Goal: Information Seeking & Learning: Learn about a topic

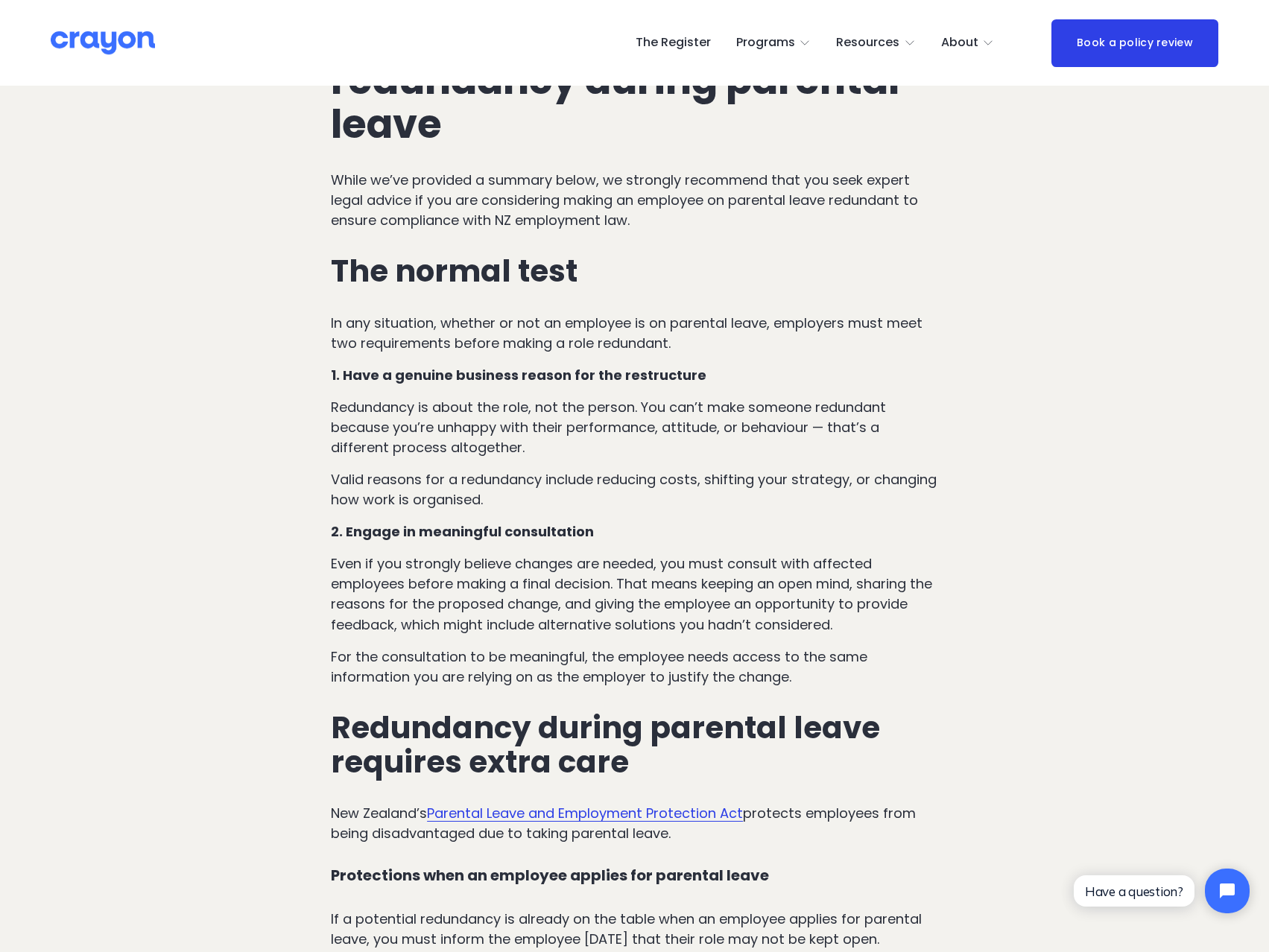
scroll to position [894, 0]
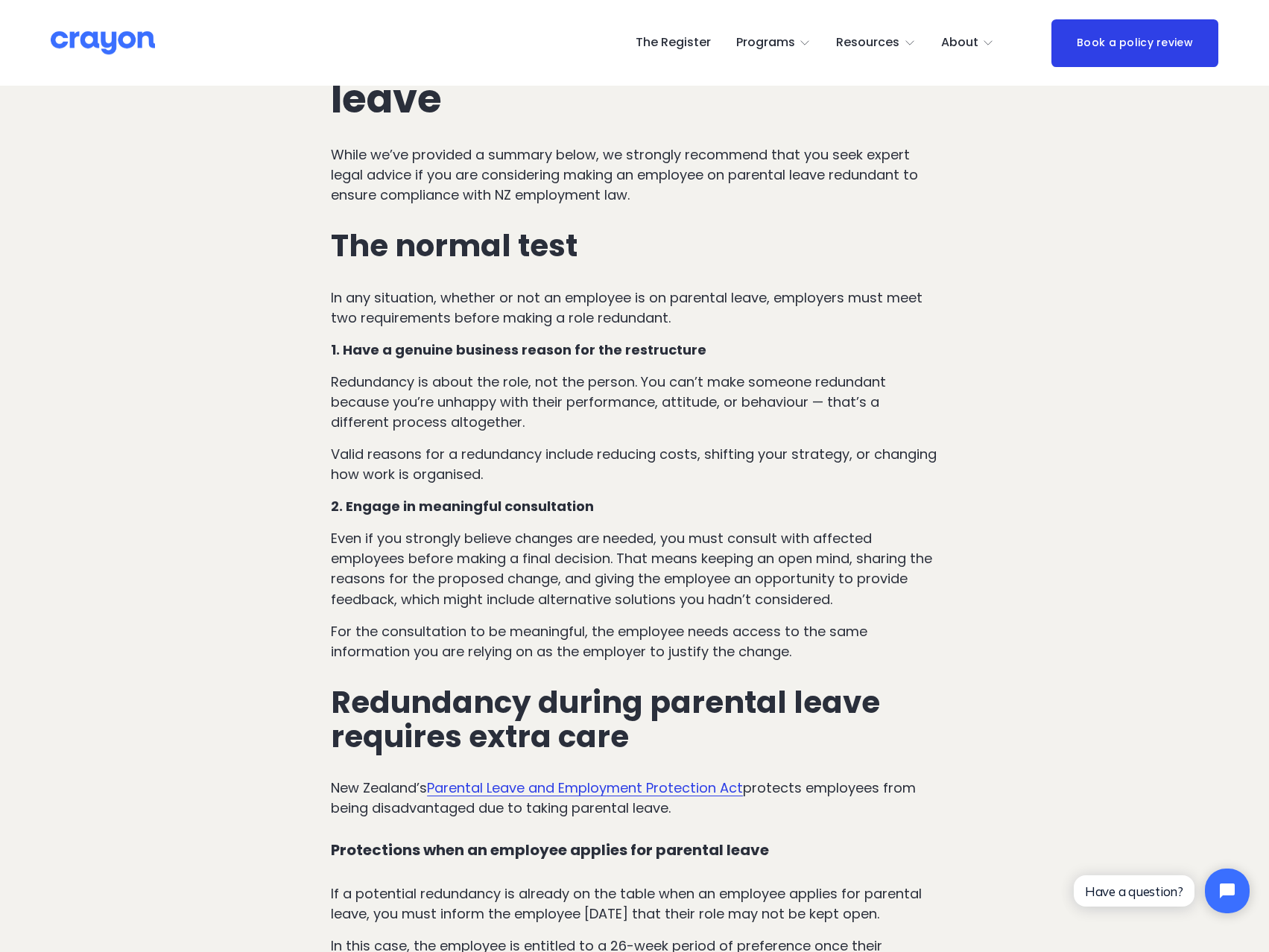
click at [473, 413] on p "Redundancy is about the role, not the person. You can’t make someone redundant …" at bounding box center [634, 402] width 607 height 60
click at [474, 414] on p "Redundancy is about the role, not the person. You can’t make someone redundant …" at bounding box center [634, 402] width 607 height 60
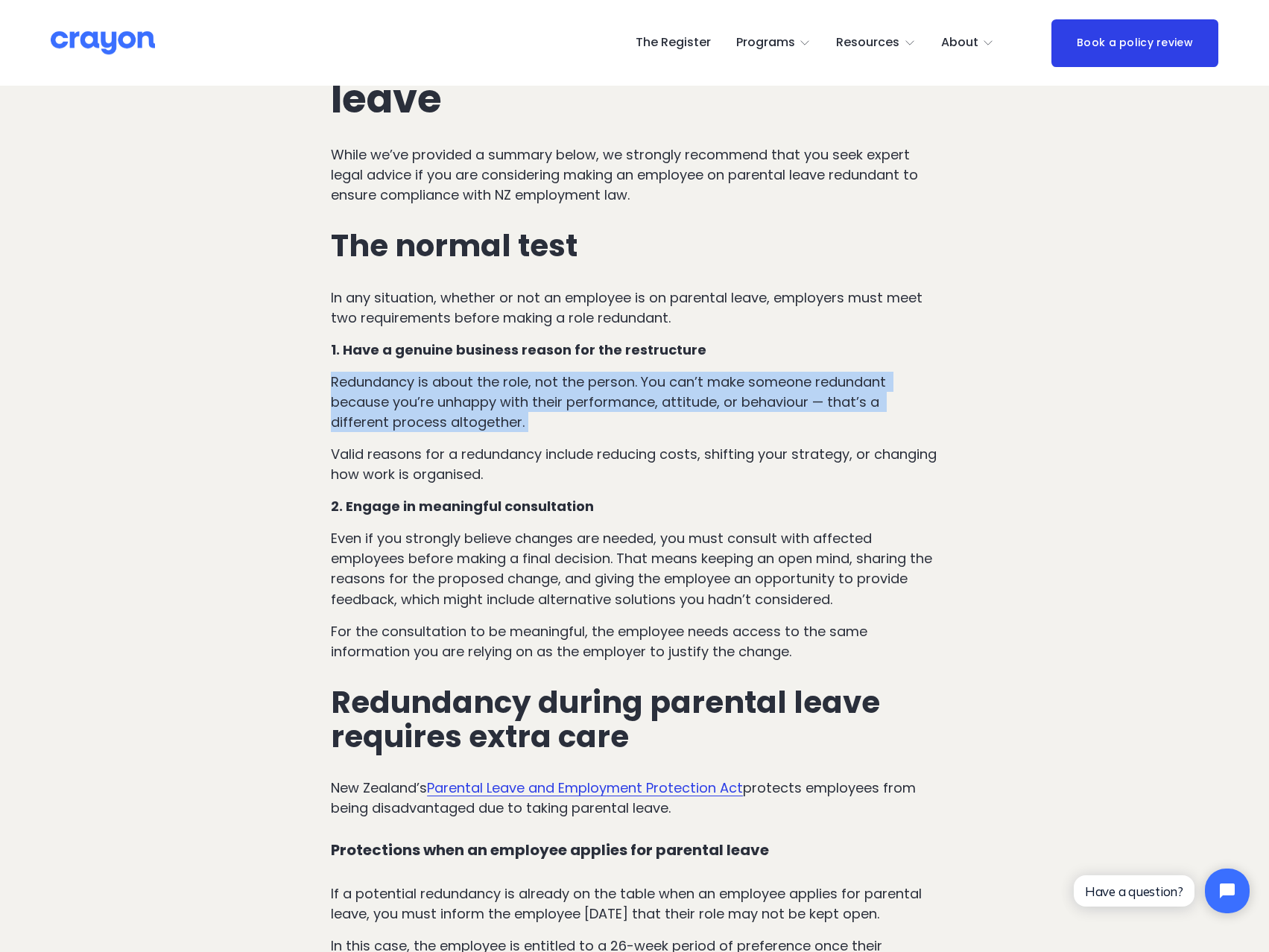
click at [474, 414] on p "Redundancy is about the role, not the person. You can’t make someone redundant …" at bounding box center [634, 402] width 607 height 60
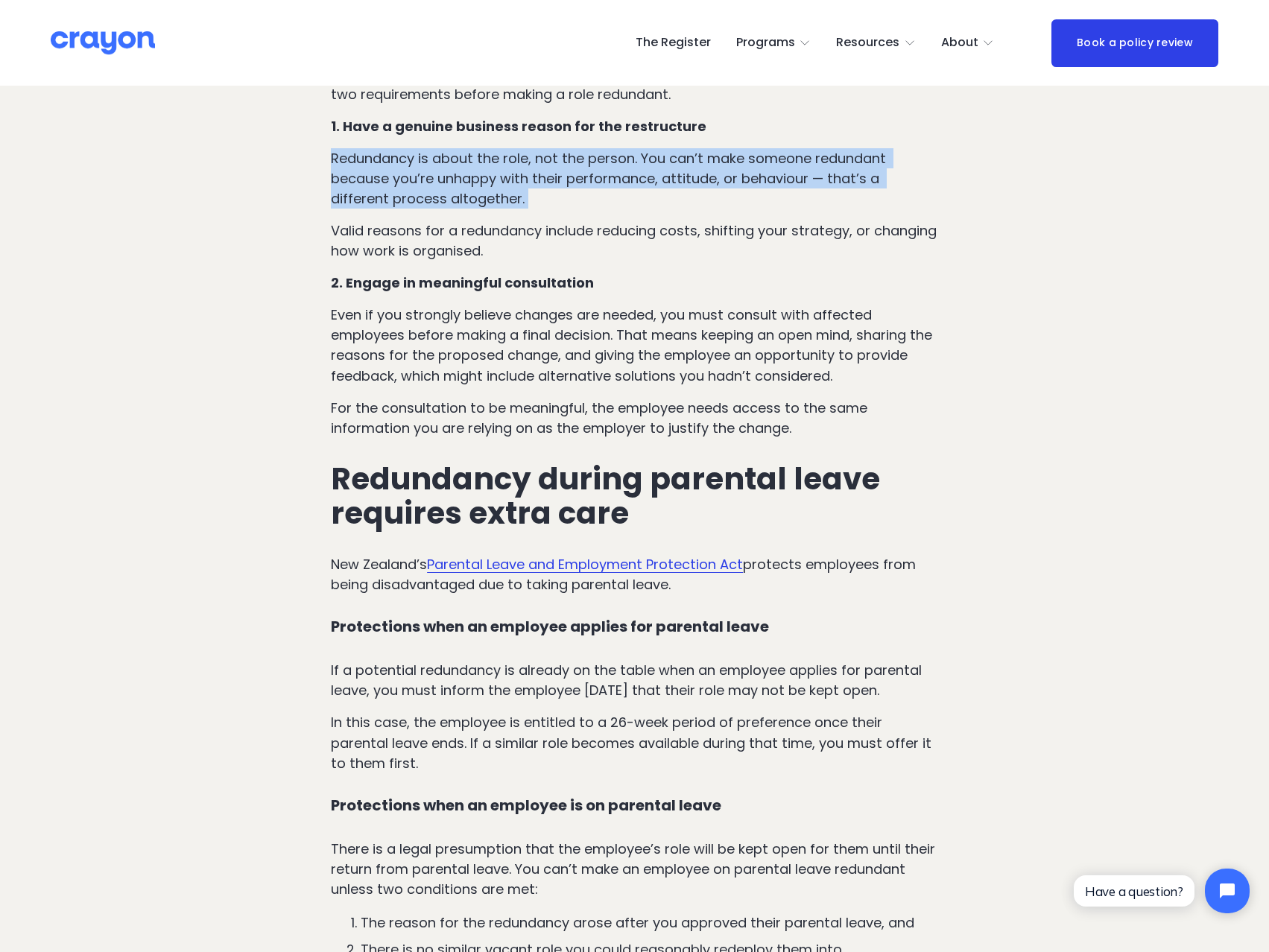
scroll to position [969, 0]
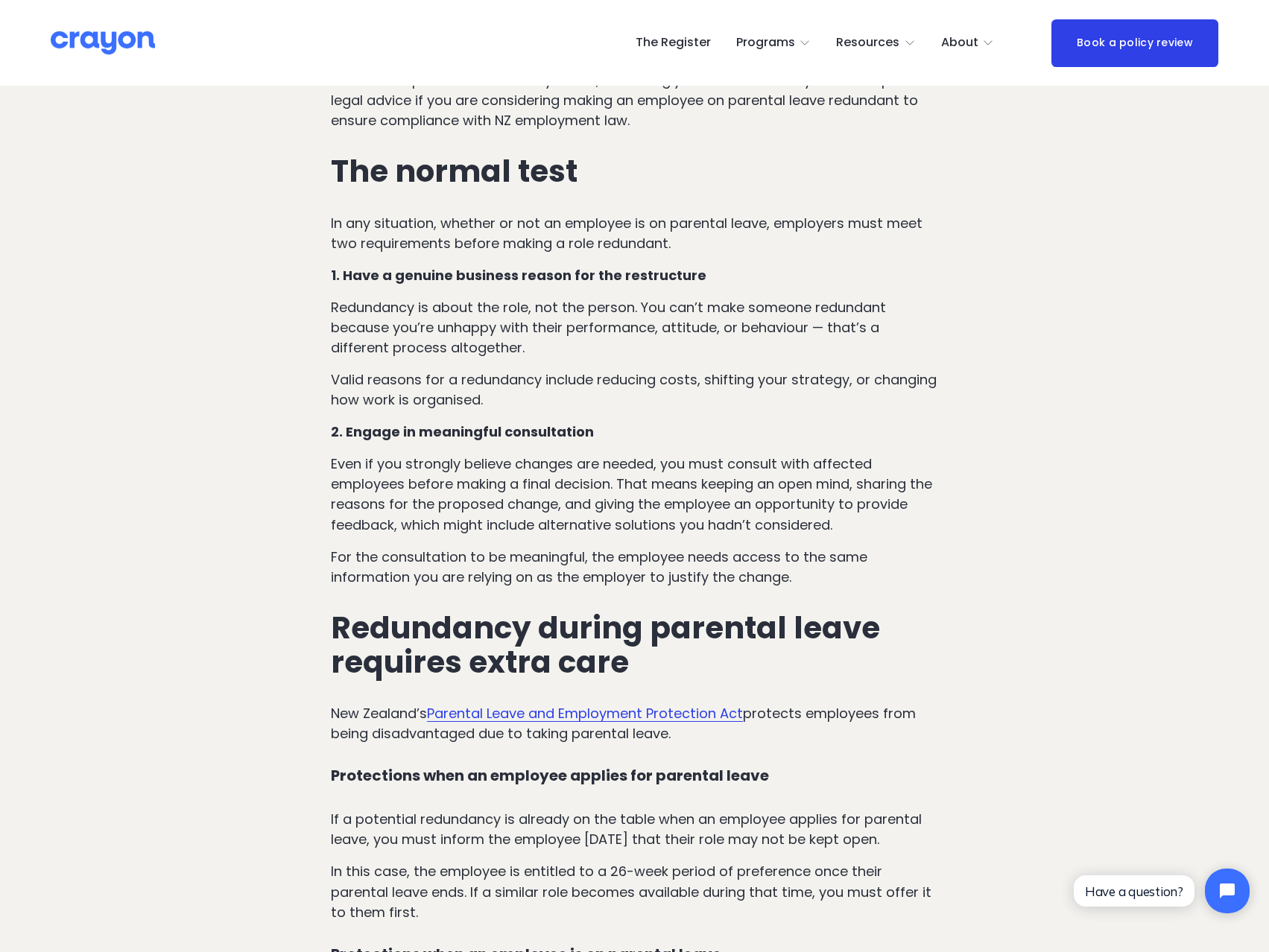
click at [515, 521] on p "Even if you strongly believe changes are needed, you must consult with affected…" at bounding box center [634, 494] width 607 height 80
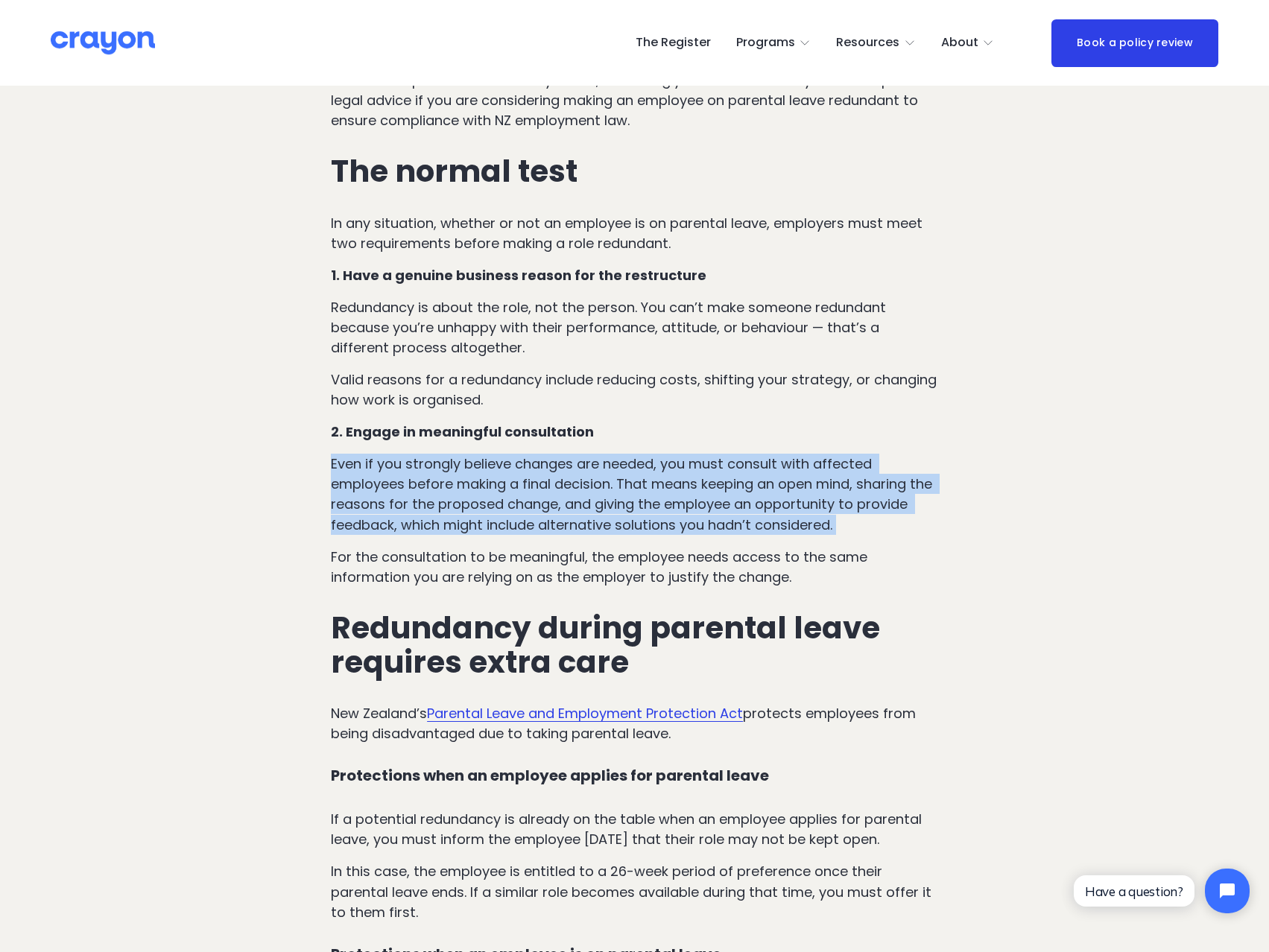
click at [515, 521] on p "Even if you strongly believe changes are needed, you must consult with affected…" at bounding box center [634, 494] width 607 height 80
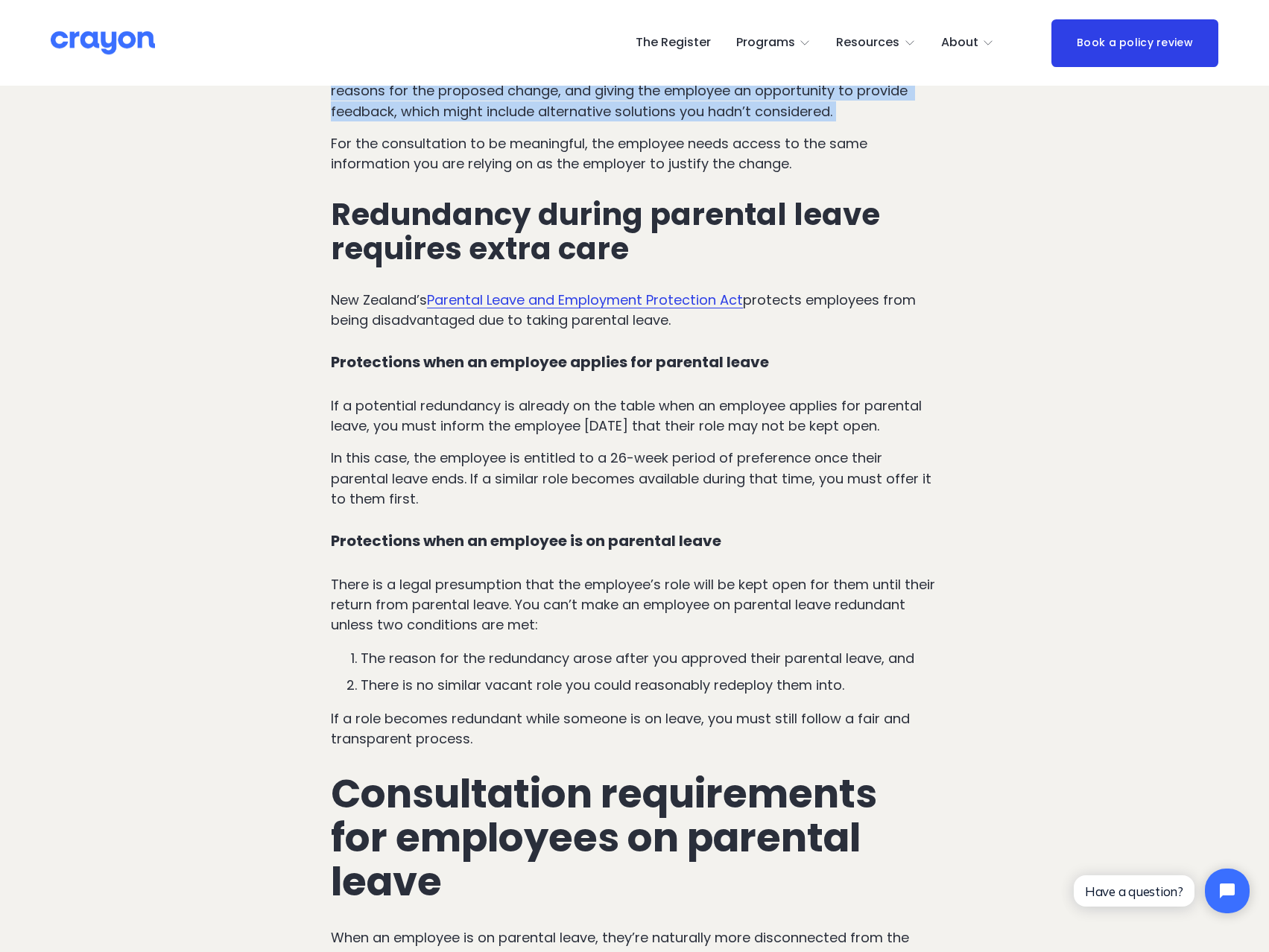
scroll to position [1416, 0]
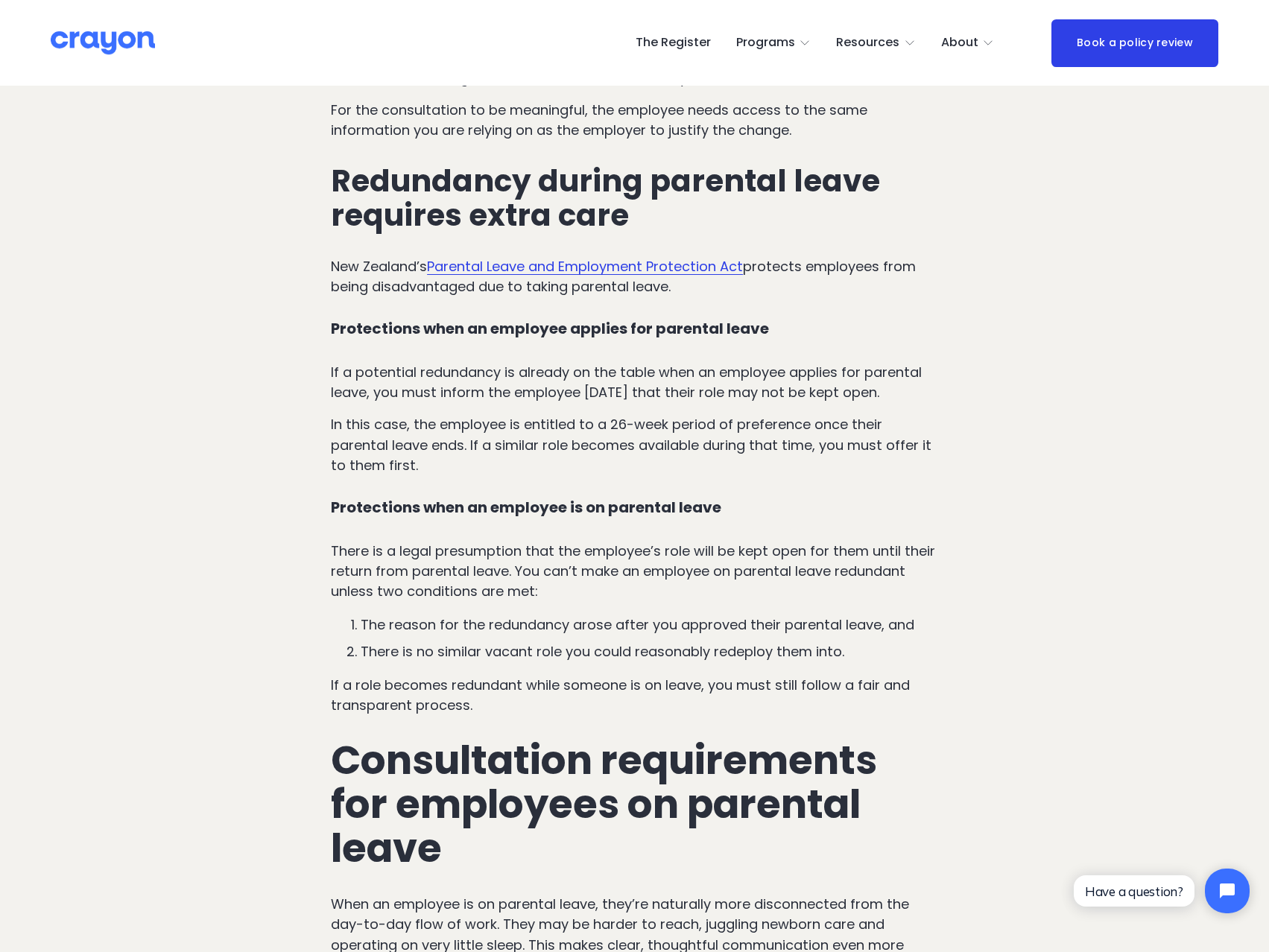
click at [539, 461] on p "In this case, the employee is entitled to a 26-week period of preference once t…" at bounding box center [634, 444] width 607 height 60
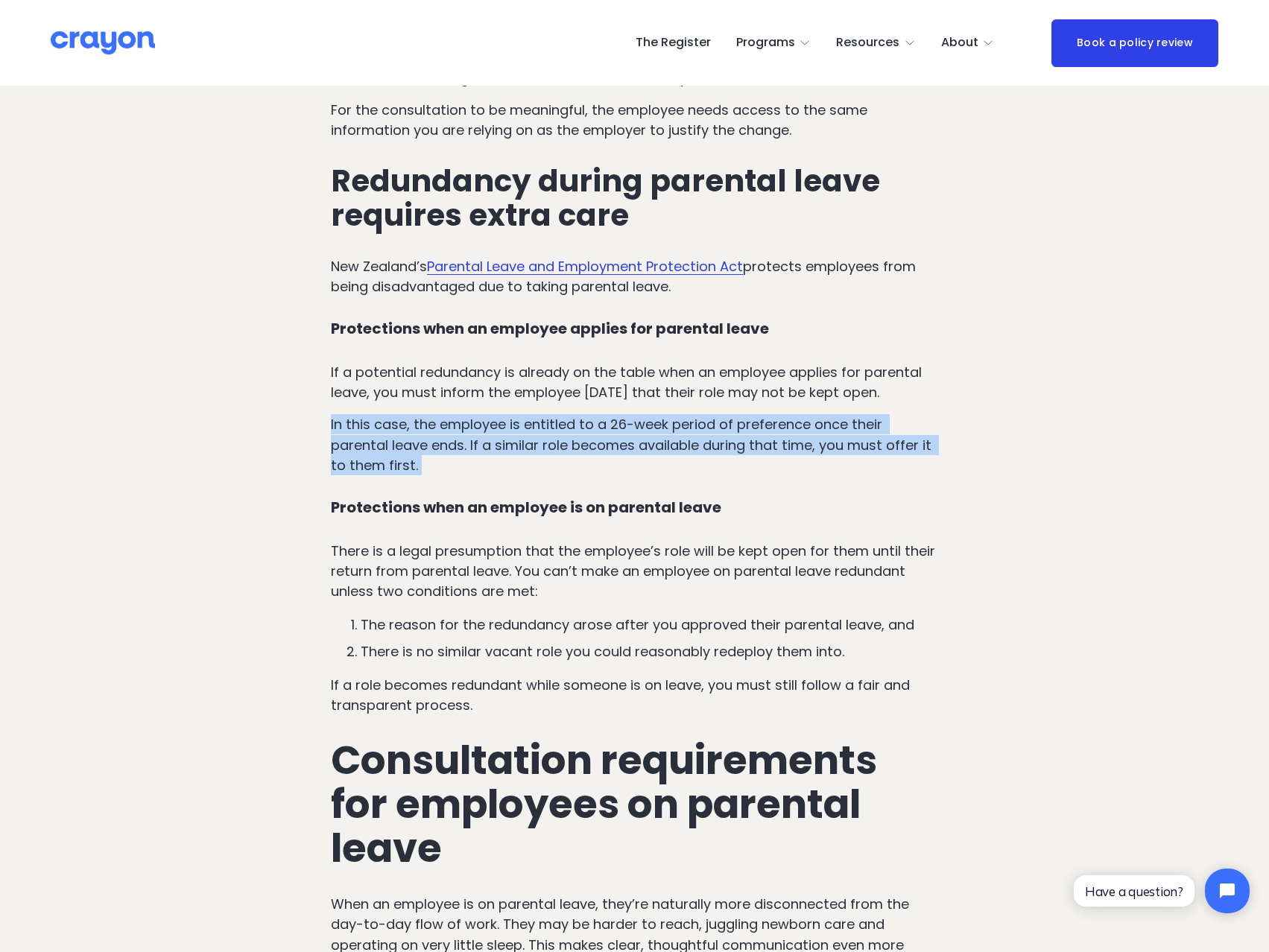
click at [539, 461] on p "In this case, the employee is entitled to a 26-week period of preference once t…" at bounding box center [634, 444] width 607 height 60
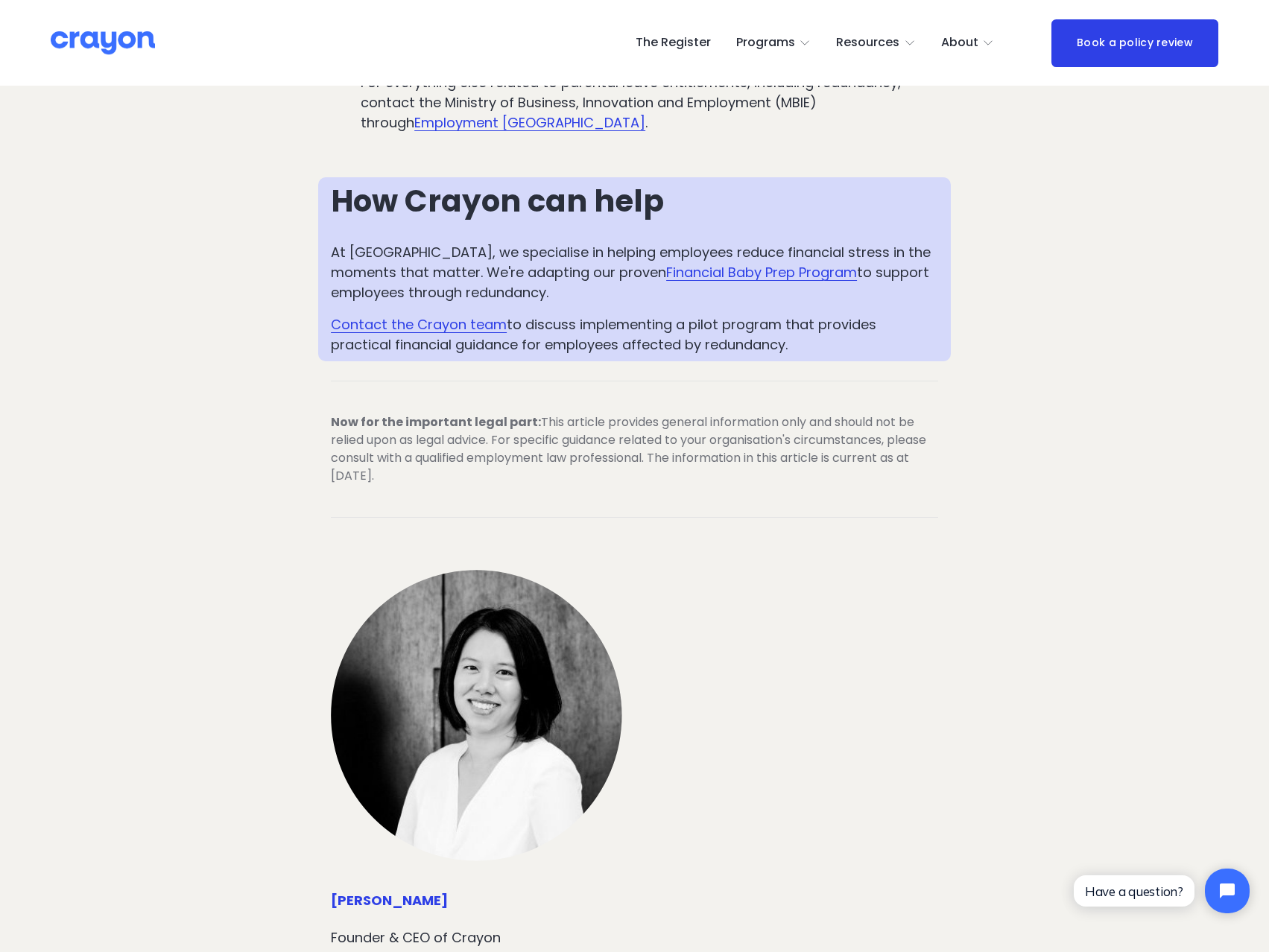
scroll to position [3651, 0]
